Goal: Task Accomplishment & Management: Manage account settings

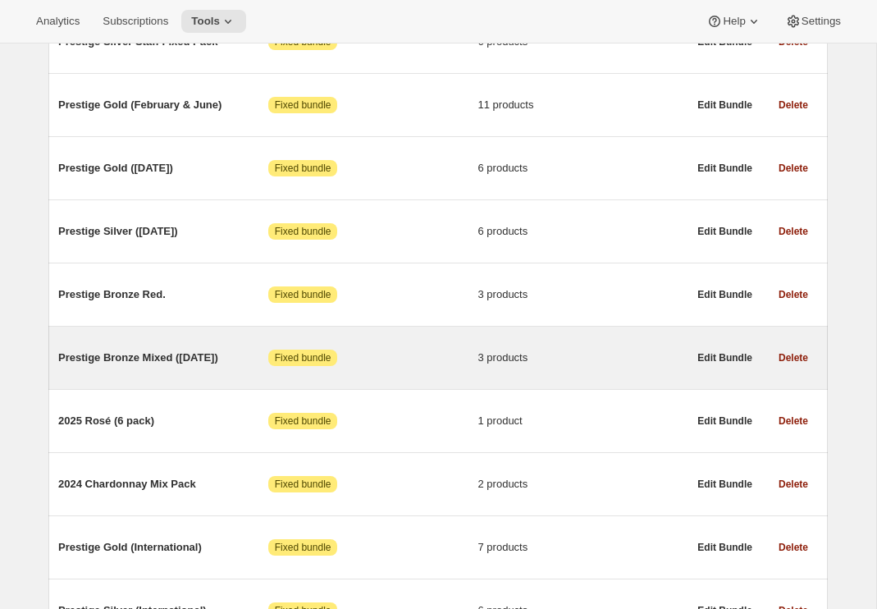
scroll to position [887, 0]
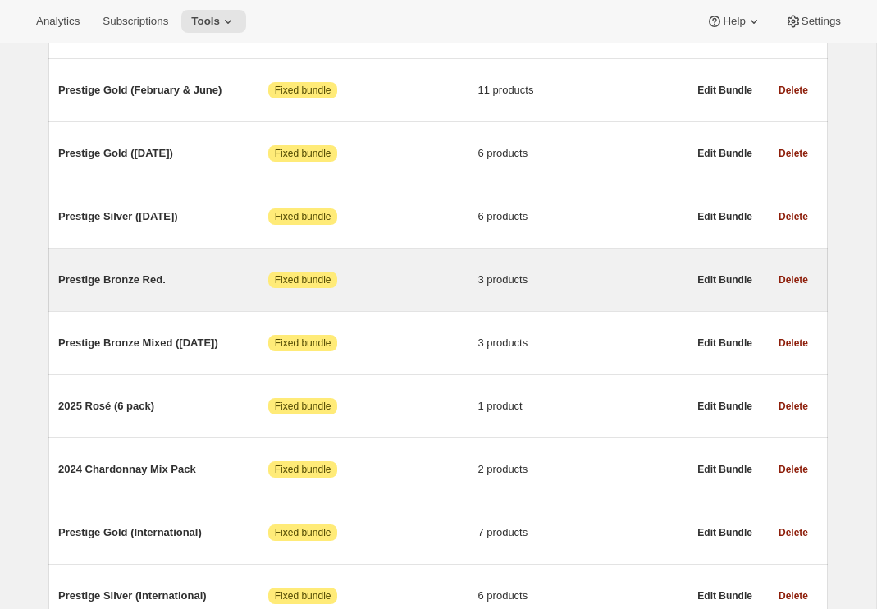
click at [148, 301] on div "Prestige Bronze Red. Attention Fixed bundle 3 products" at bounding box center [372, 279] width 629 height 43
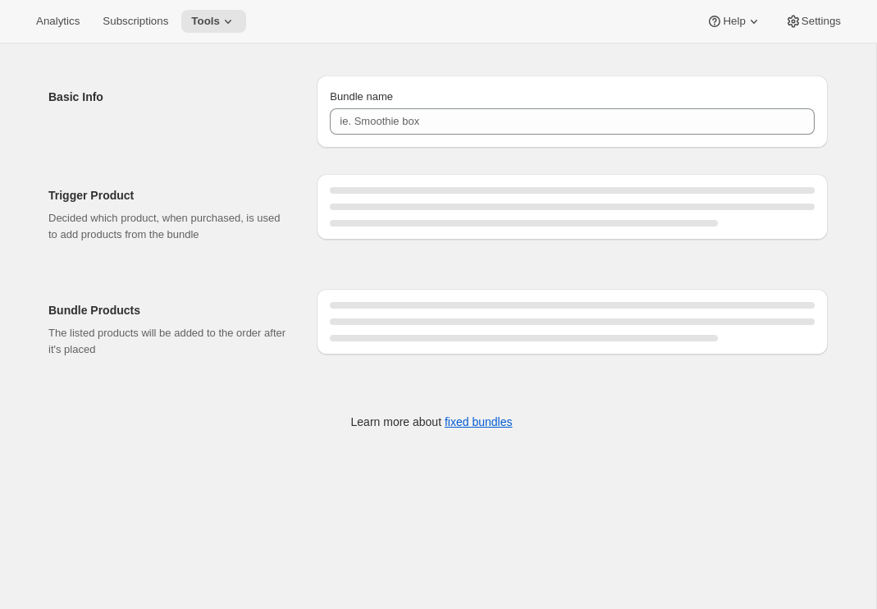
type input "Prestige Bronze Red."
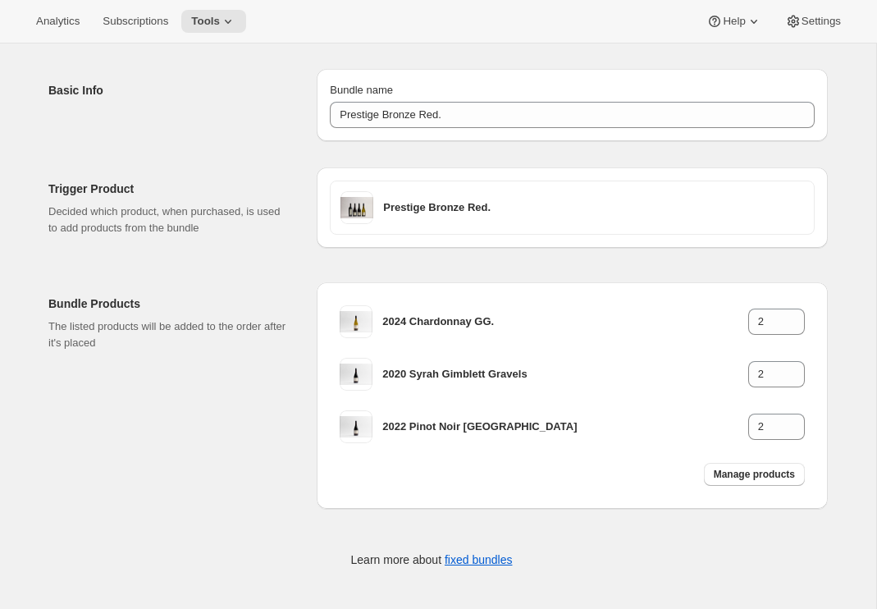
scroll to position [50, 0]
click at [767, 477] on span "Manage products" at bounding box center [754, 474] width 81 height 13
type input "1"
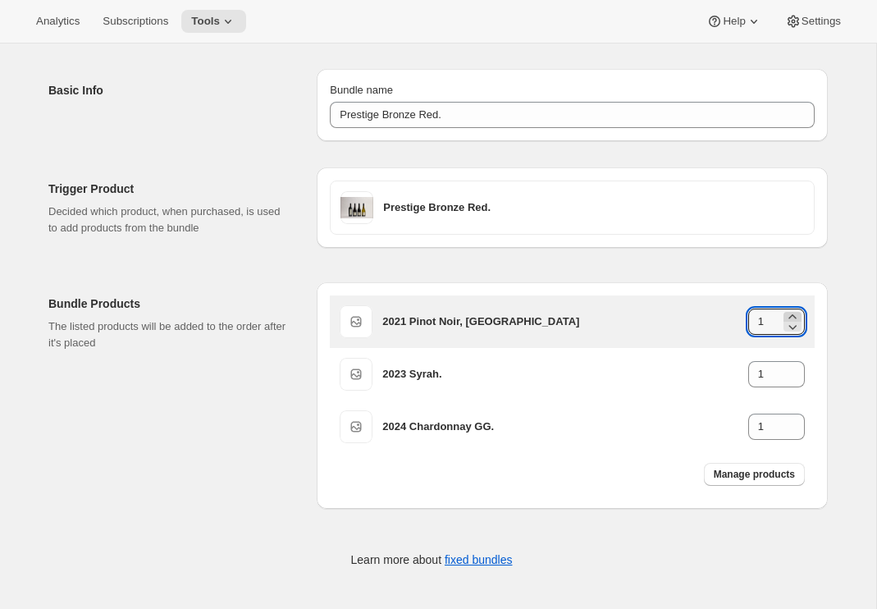
click at [792, 313] on icon at bounding box center [792, 316] width 16 height 16
type input "2"
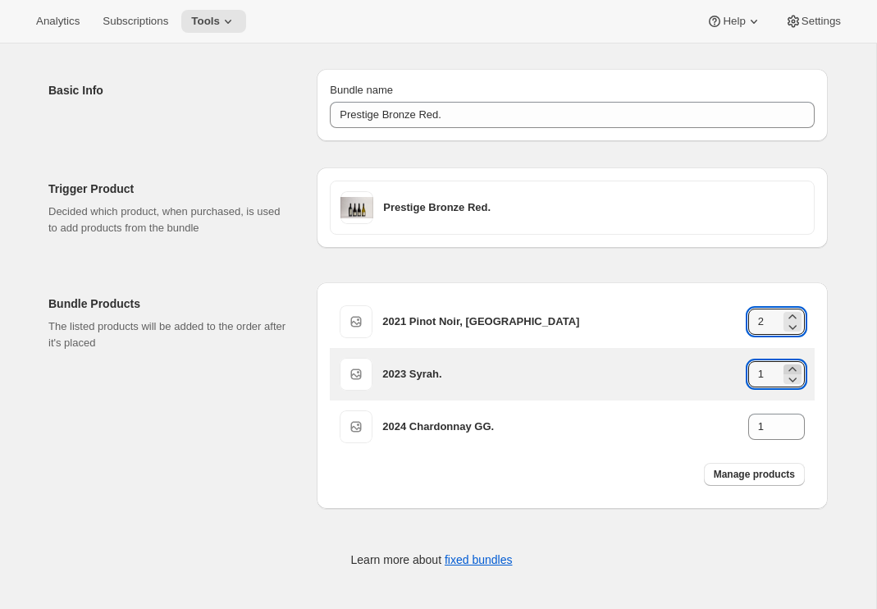
click at [794, 363] on icon at bounding box center [792, 369] width 16 height 16
type input "2"
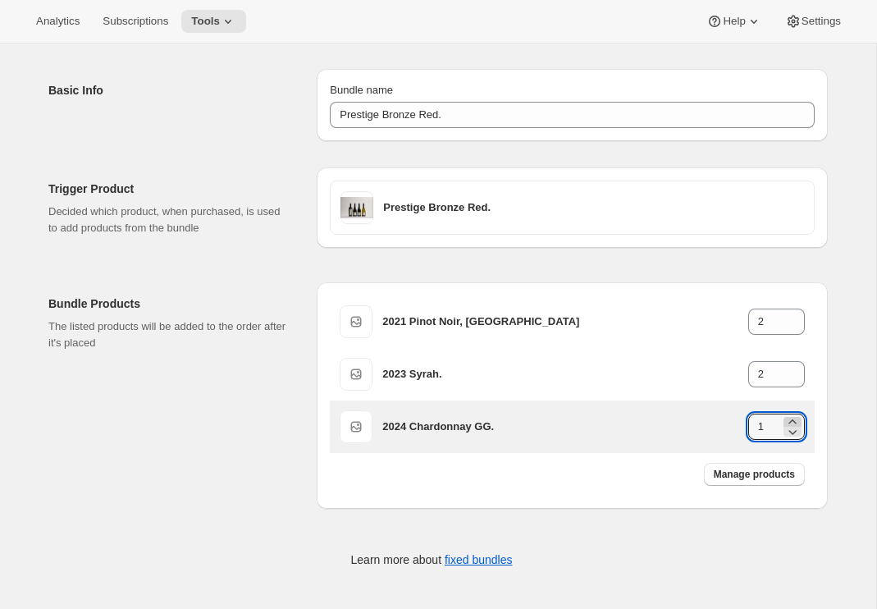
click at [791, 413] on icon at bounding box center [792, 421] width 16 height 16
type input "2"
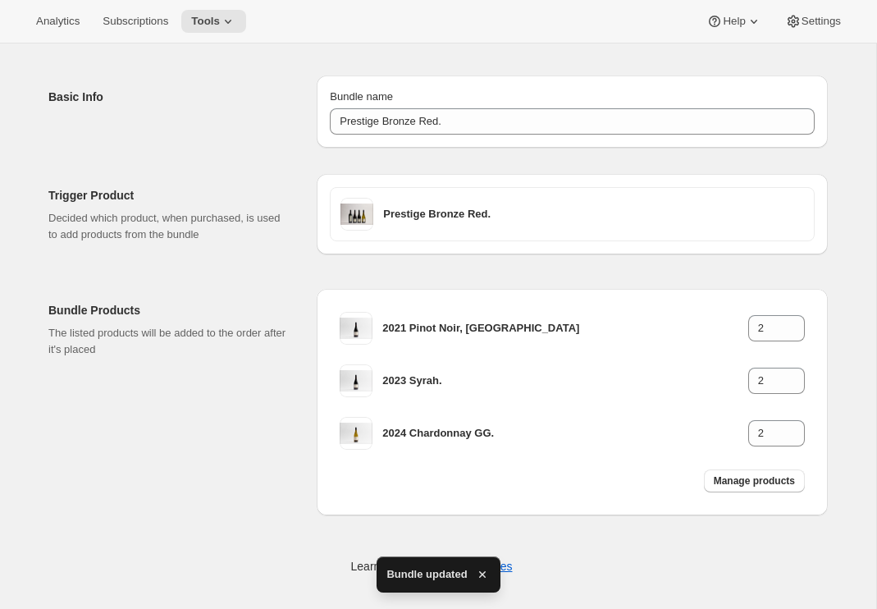
scroll to position [40, 0]
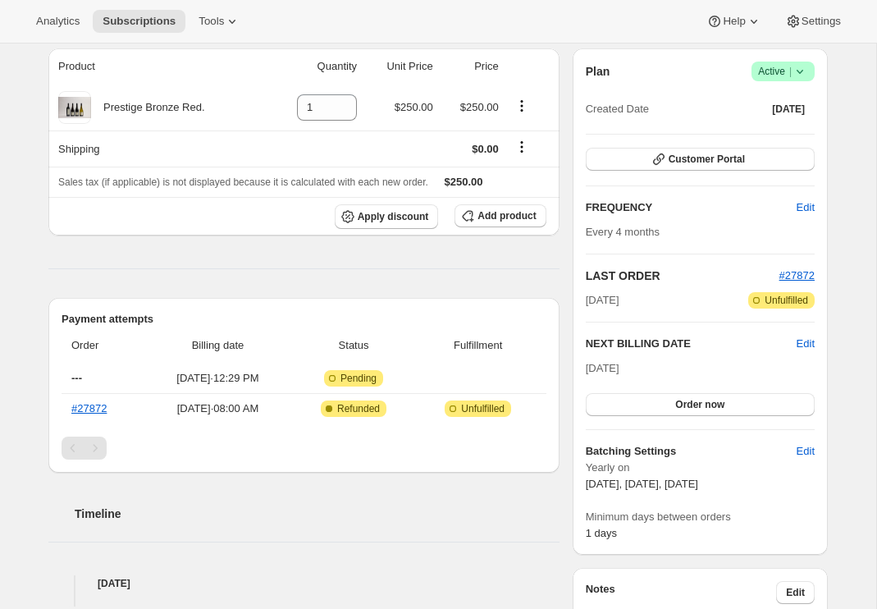
scroll to position [208, 0]
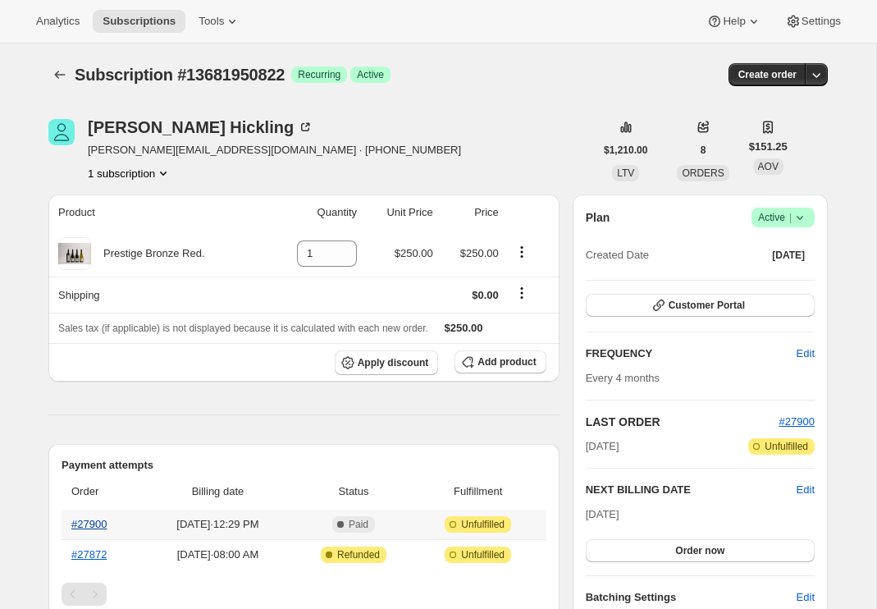
click at [91, 523] on link "#27900" at bounding box center [88, 524] width 35 height 12
